Goal: Check status: Check status

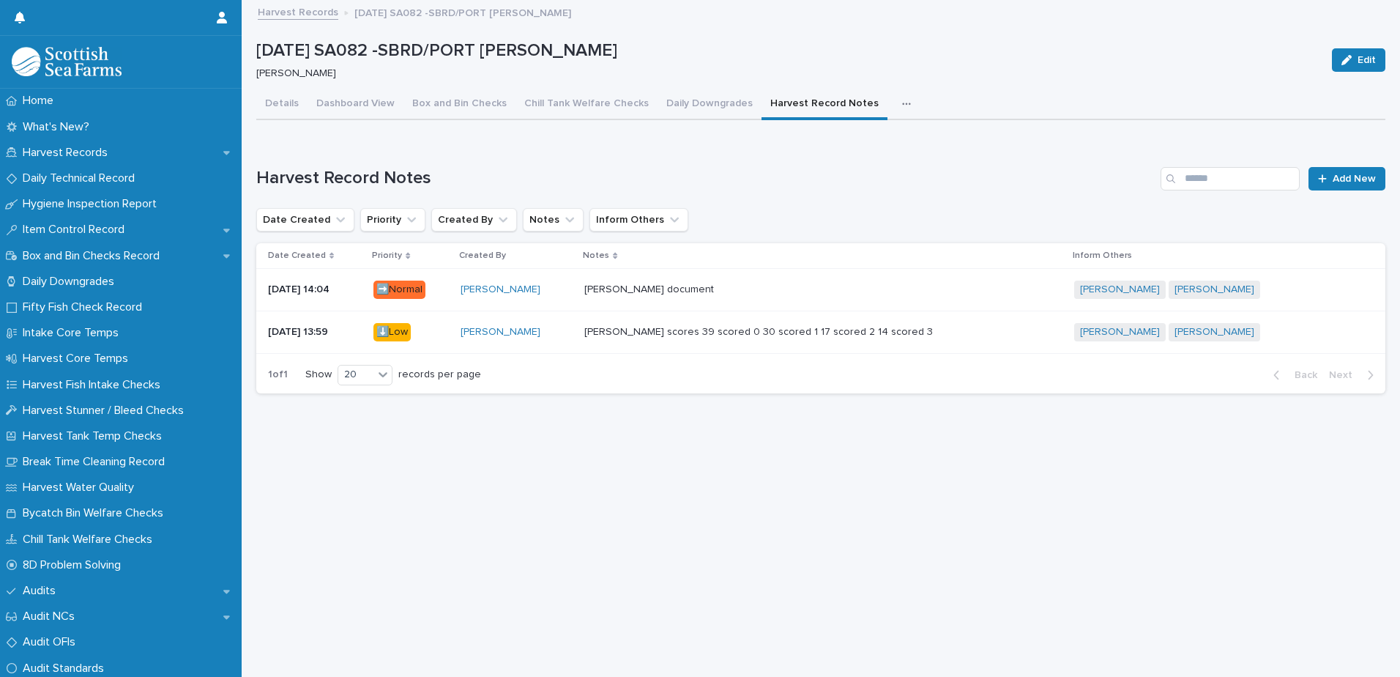
click at [291, 7] on link "Harvest Records" at bounding box center [298, 11] width 81 height 17
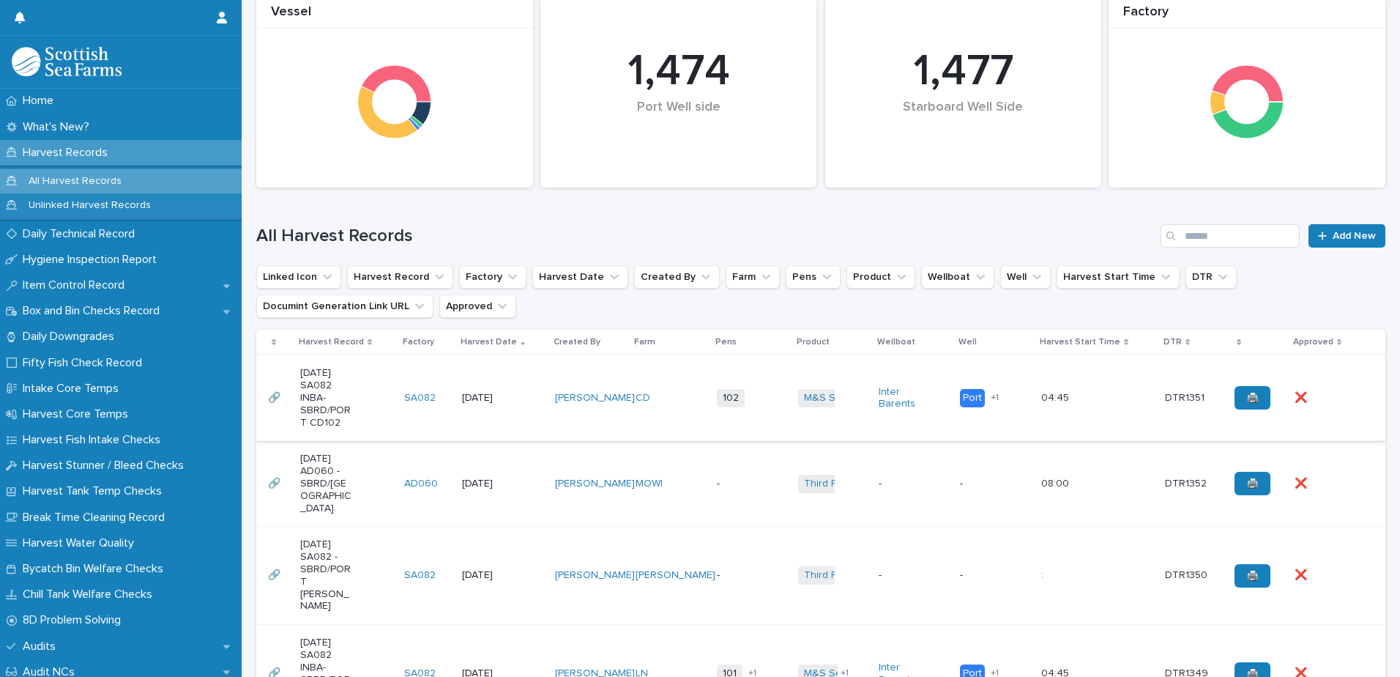
scroll to position [220, 0]
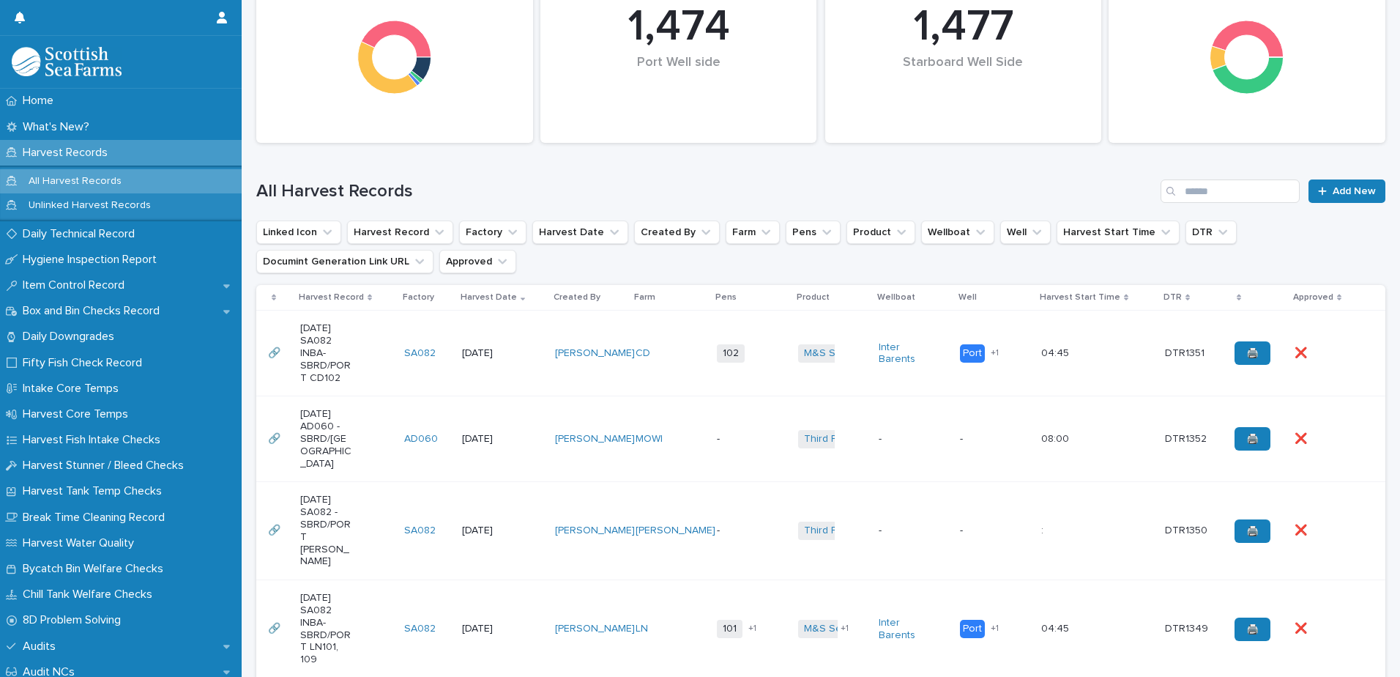
click at [1092, 361] on div "04:45 04:45" at bounding box center [1097, 353] width 112 height 24
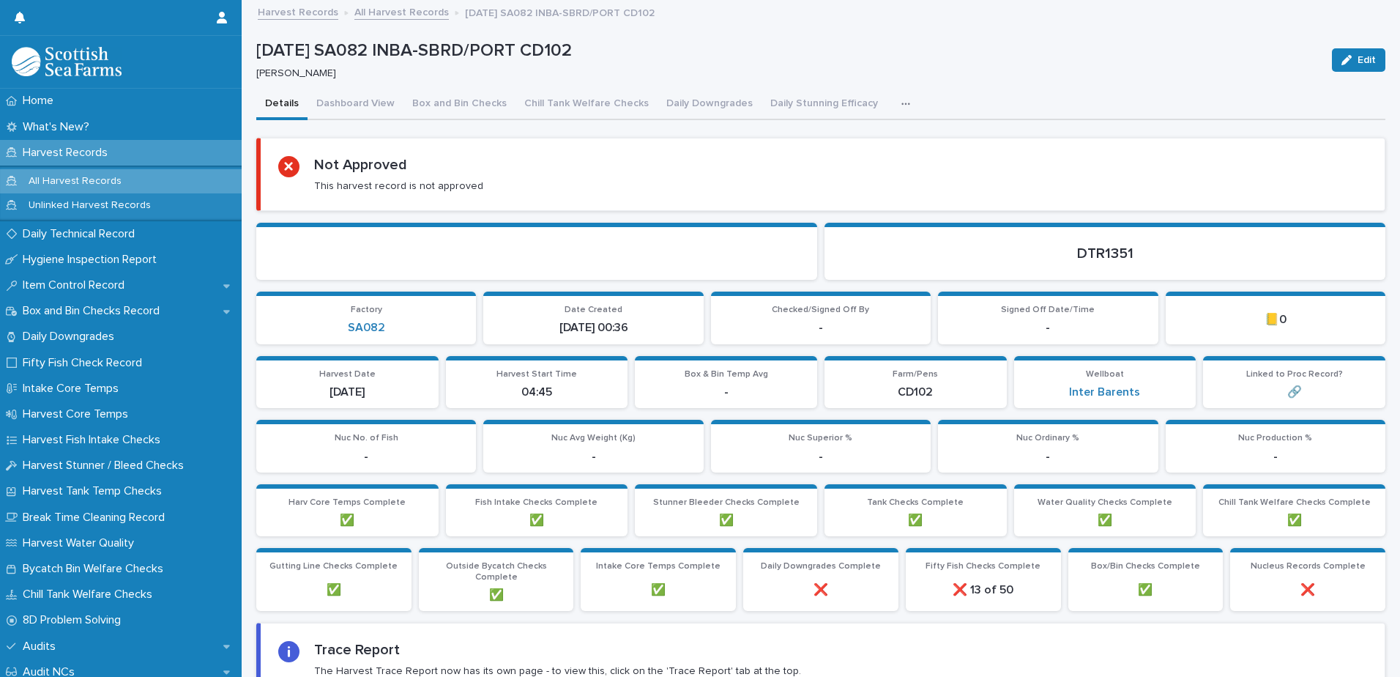
click at [893, 109] on button "button" at bounding box center [909, 103] width 32 height 29
